Goal: Obtain resource: Obtain resource

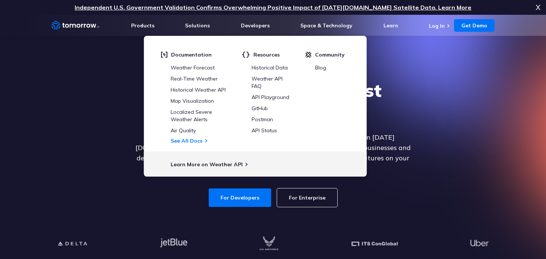
click at [475, 90] on div "Explore the World’s Best Weather API Get reliable and precise weather data thro…" at bounding box center [273, 143] width 456 height 157
click at [250, 189] on link "For Developers" at bounding box center [240, 198] width 62 height 18
click at [248, 189] on link "For Developers" at bounding box center [240, 198] width 62 height 18
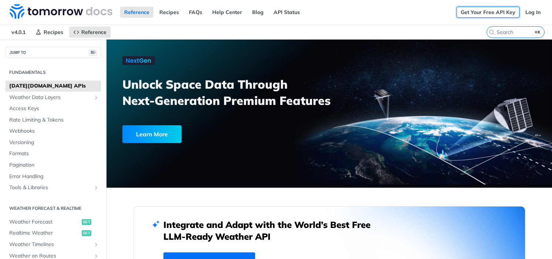
click at [485, 14] on link "Get Your Free API Key" at bounding box center [488, 12] width 63 height 11
click at [463, 16] on link "Get Your Free API Key" at bounding box center [488, 12] width 63 height 11
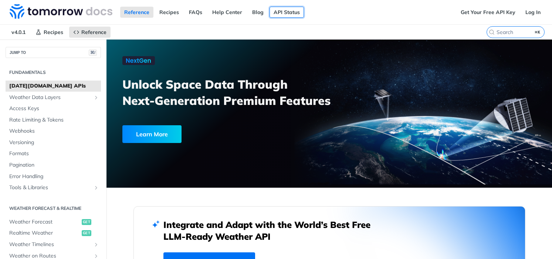
click at [282, 13] on link "API Status" at bounding box center [287, 12] width 34 height 11
click at [34, 116] on span "Rate Limiting & Tokens" at bounding box center [54, 119] width 90 height 7
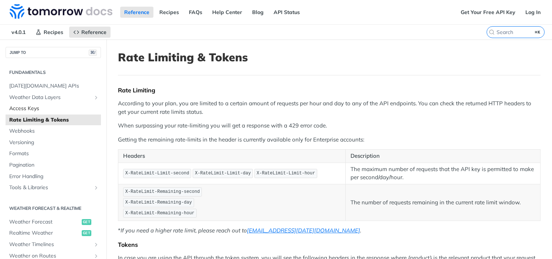
click at [36, 109] on span "Access Keys" at bounding box center [54, 108] width 90 height 7
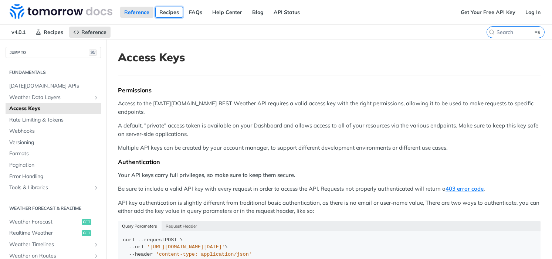
click at [167, 8] on link "Recipes" at bounding box center [169, 12] width 28 height 11
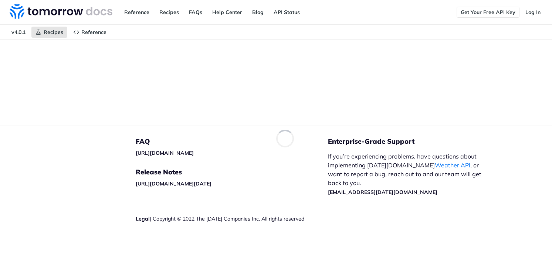
click at [471, 13] on link "Get Your Free API Key" at bounding box center [488, 12] width 63 height 11
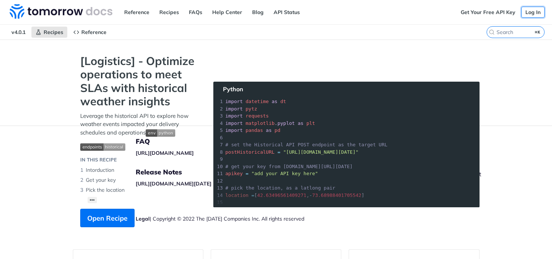
click at [536, 11] on link "Log In" at bounding box center [532, 12] width 23 height 11
